Goal: Transaction & Acquisition: Download file/media

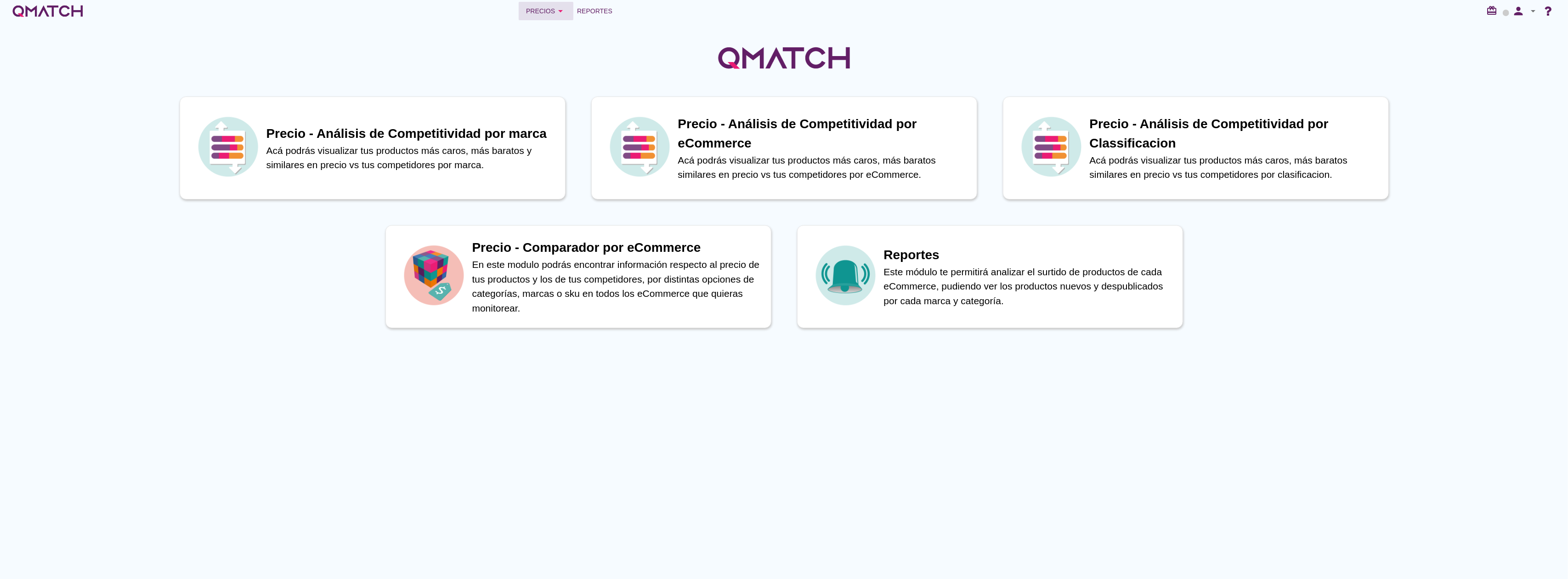
click at [548, 15] on div "Precios arrow_drop_down" at bounding box center [546, 11] width 40 height 11
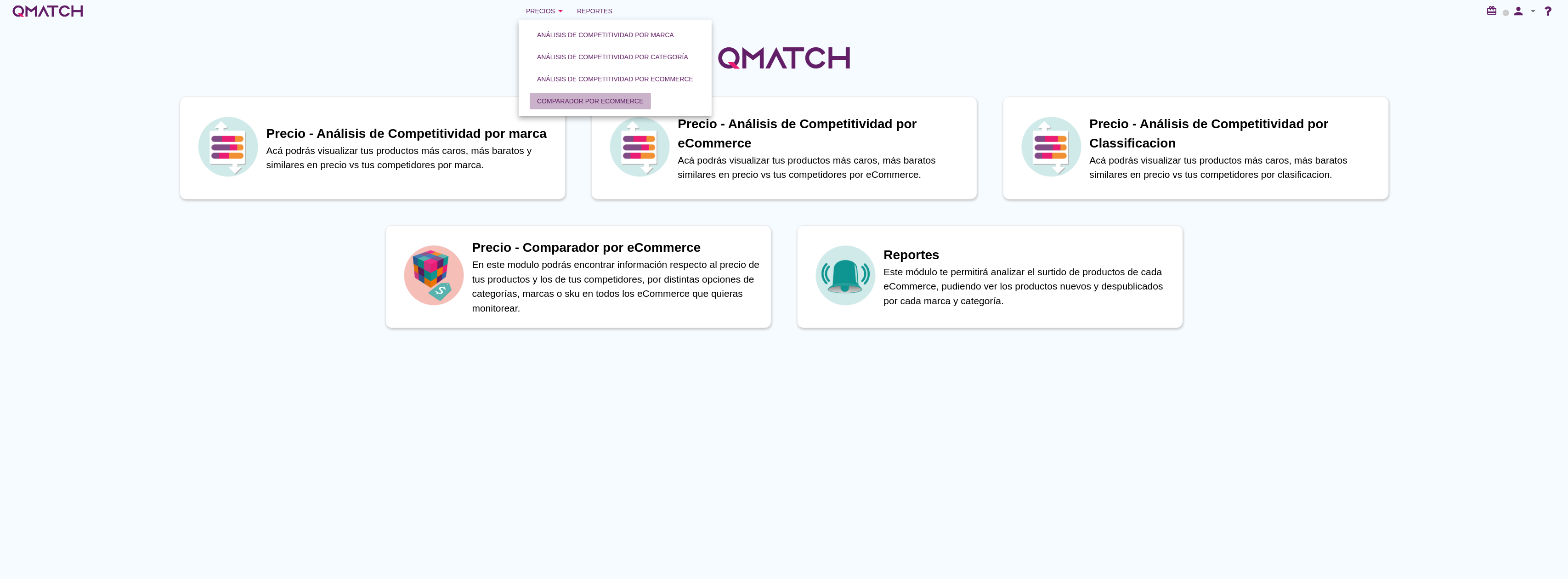
click at [586, 98] on div "Comparador por eCommerce" at bounding box center [589, 101] width 106 height 10
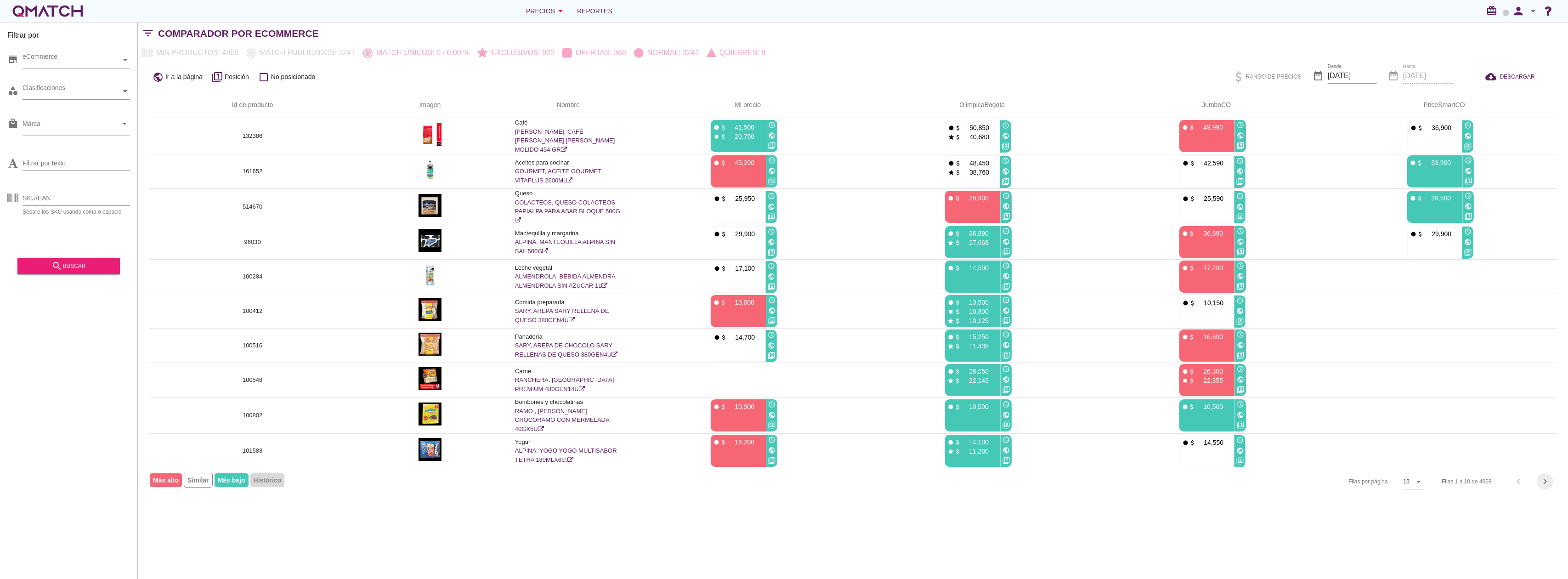
click at [1543, 480] on icon "chevron_right" at bounding box center [1545, 481] width 11 height 11
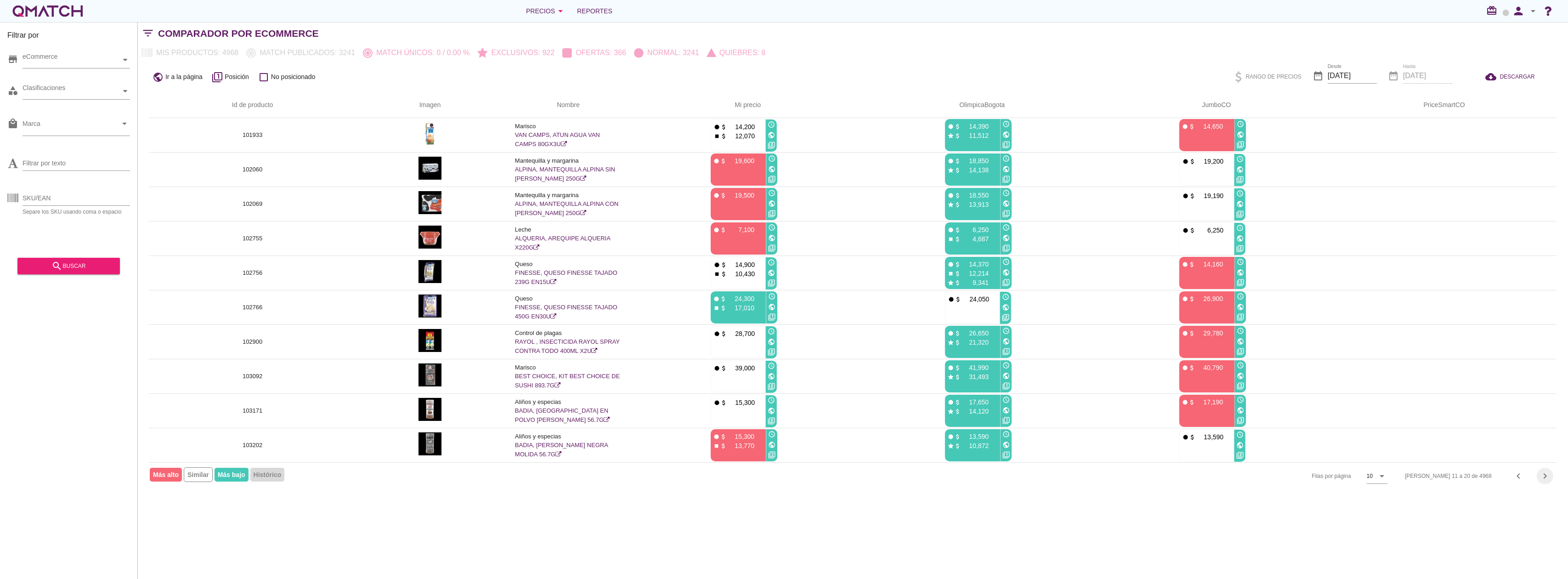
click at [1543, 481] on icon "chevron_right" at bounding box center [1545, 476] width 11 height 11
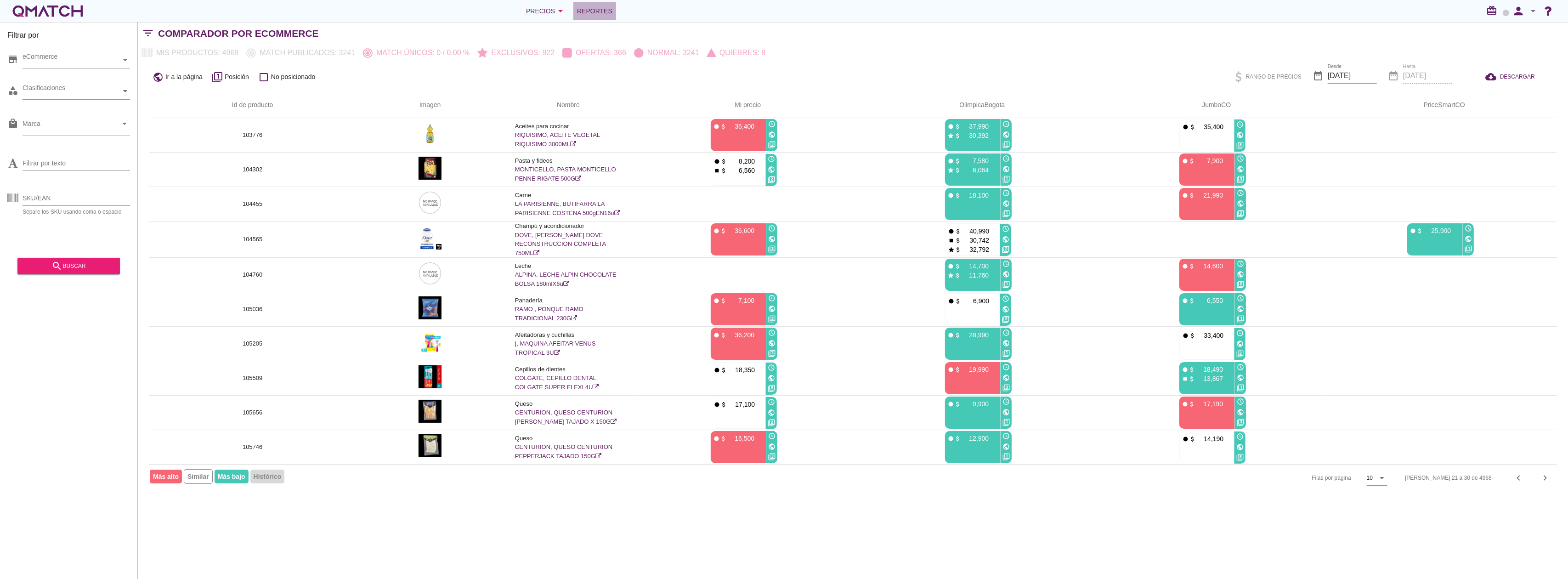
click at [589, 11] on span "Reportes" at bounding box center [594, 11] width 35 height 11
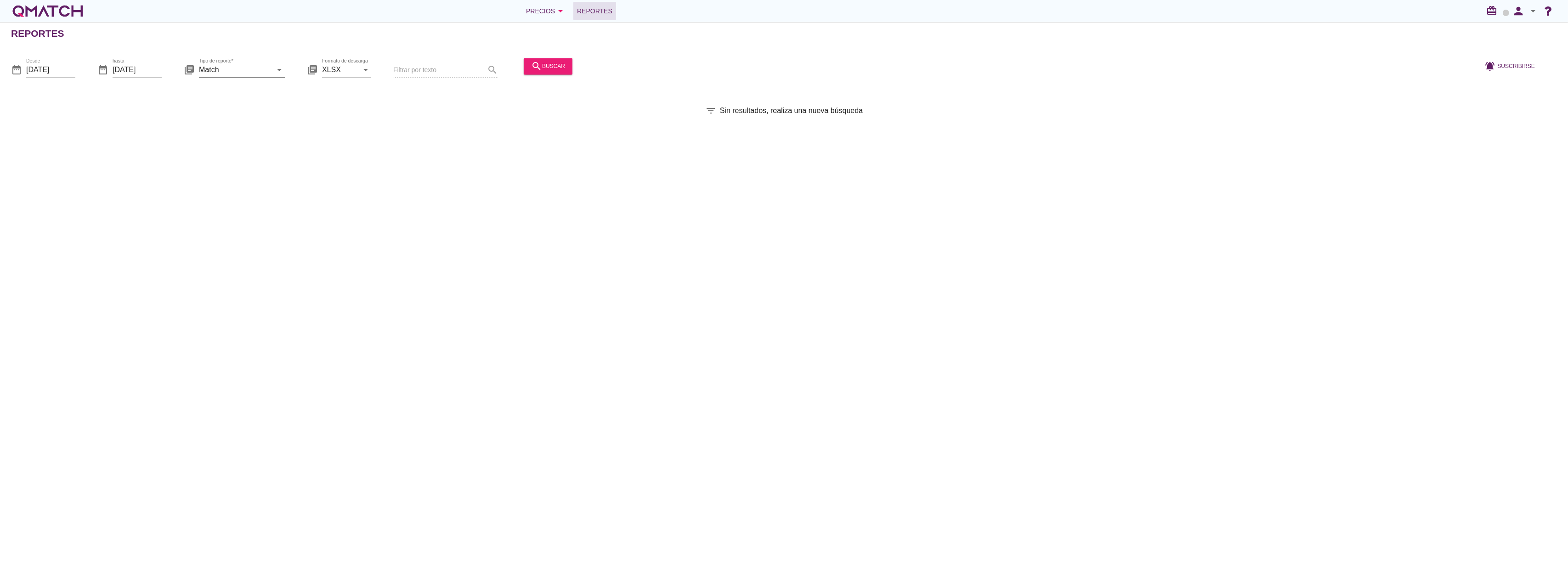
click at [232, 64] on input "Match" at bounding box center [235, 70] width 73 height 15
click at [228, 158] on div "Match con historicos" at bounding box center [254, 158] width 97 height 11
type input "Match con historicos"
click at [531, 64] on icon "search" at bounding box center [537, 66] width 11 height 11
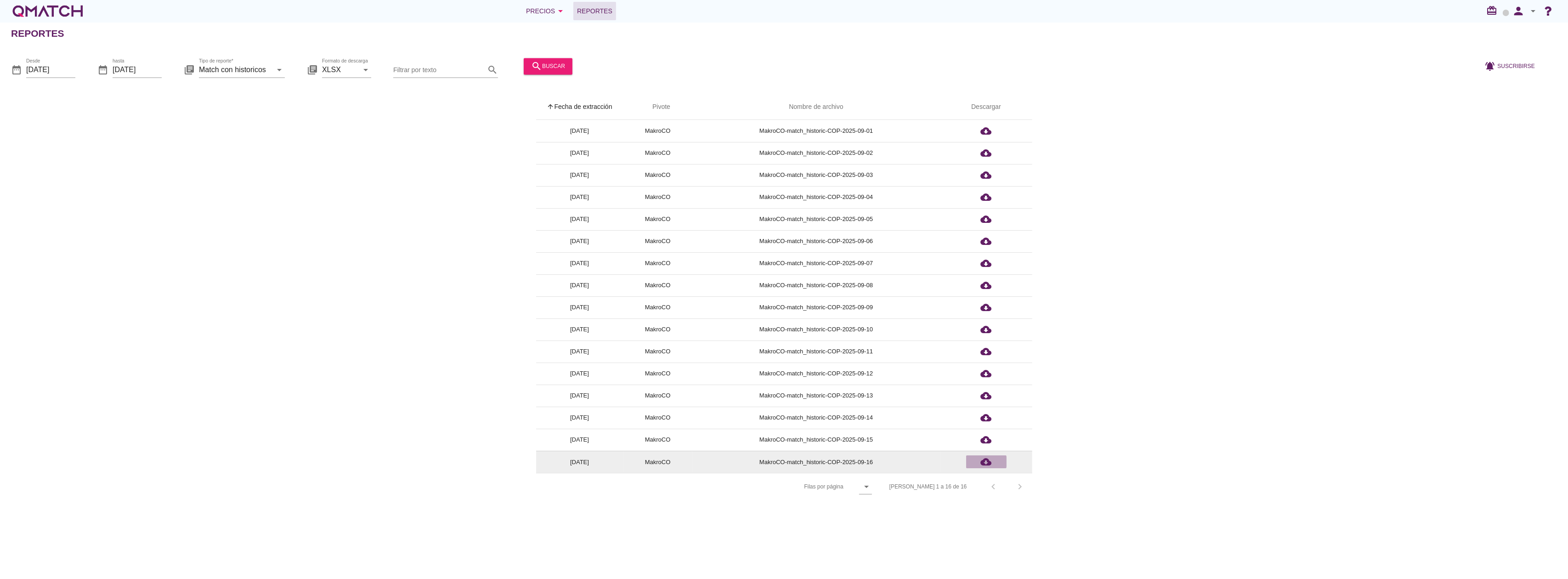
click at [981, 457] on icon "cloud_download" at bounding box center [986, 461] width 11 height 11
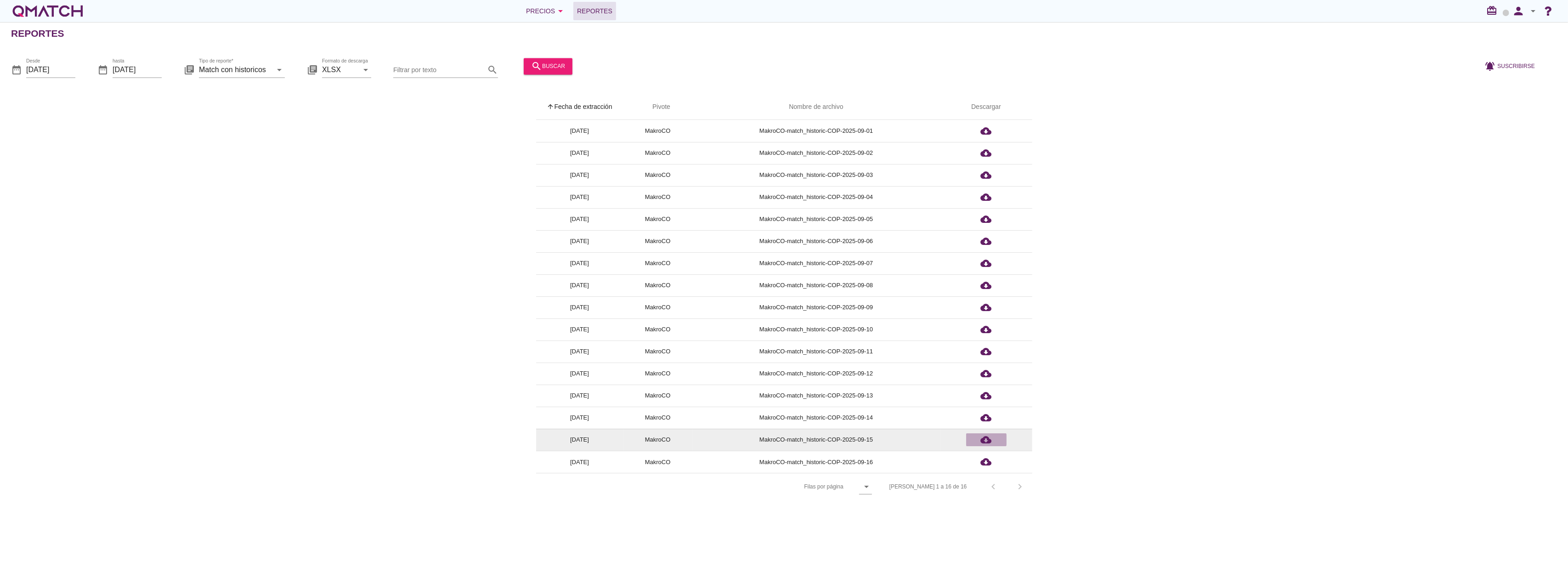
click at [988, 437] on icon "cloud_download" at bounding box center [986, 439] width 11 height 11
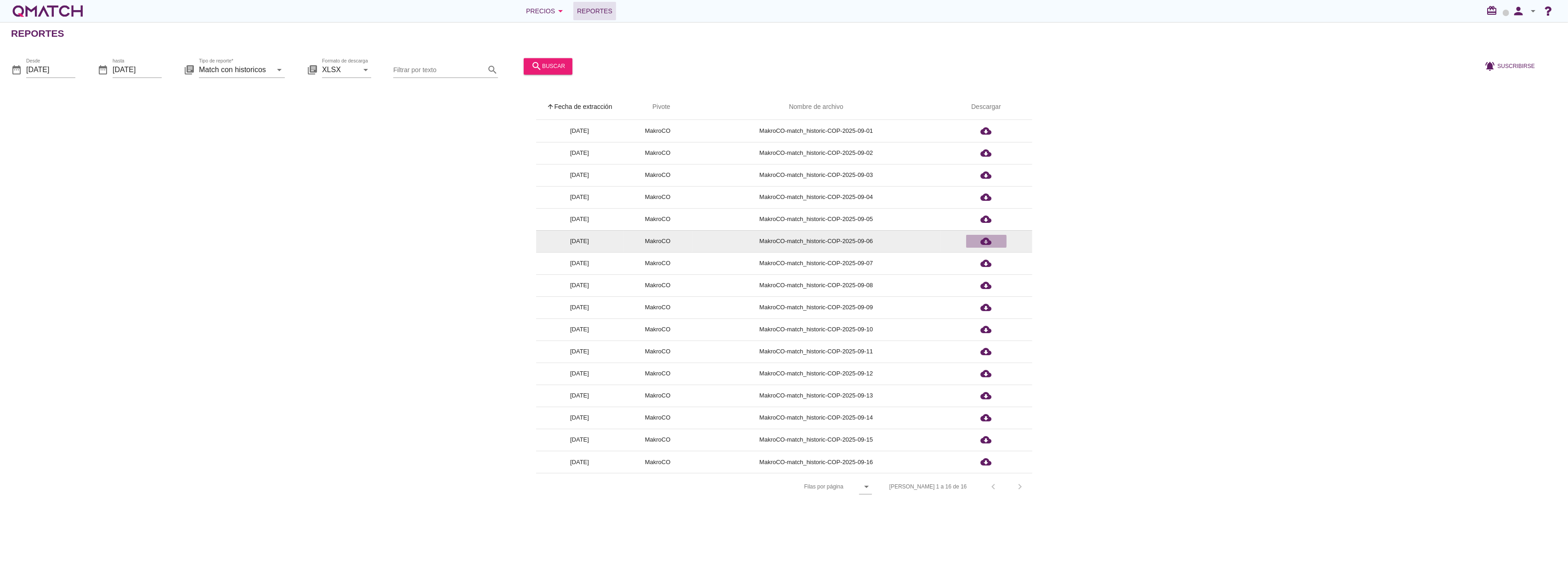
click at [987, 238] on icon "cloud_download" at bounding box center [986, 241] width 11 height 11
